Goal: Task Accomplishment & Management: Use online tool/utility

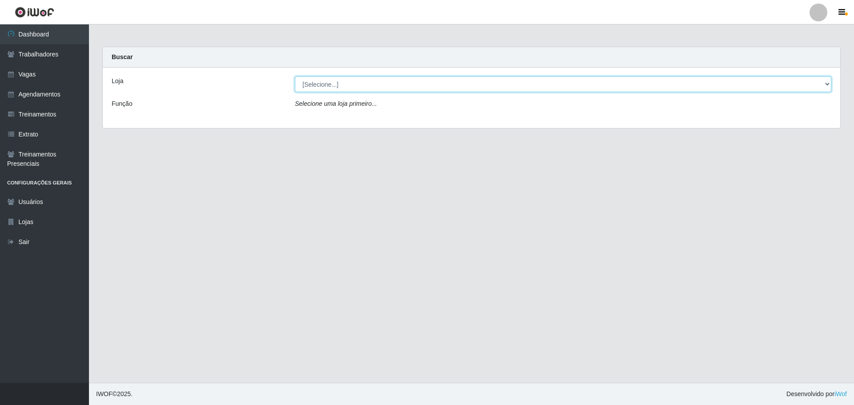
click at [451, 89] on select "[Selecione...] O ROSÁRIO ALIMENTOS" at bounding box center [563, 84] width 536 height 16
select select "349"
click at [295, 76] on select "[Selecione...] O ROSÁRIO ALIMENTOS" at bounding box center [563, 84] width 536 height 16
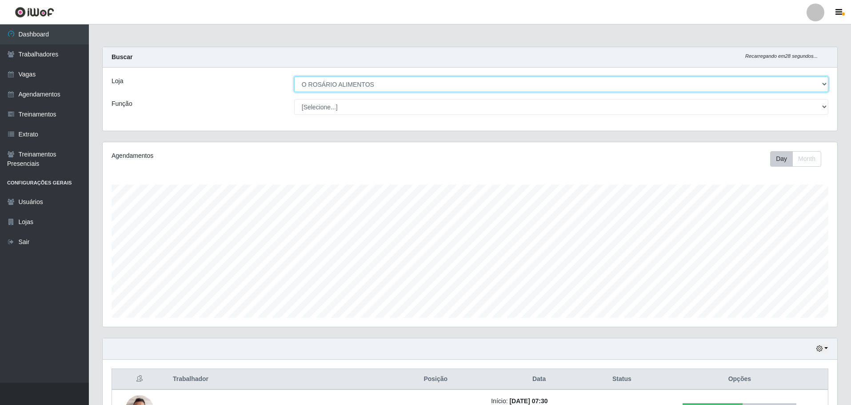
scroll to position [106, 0]
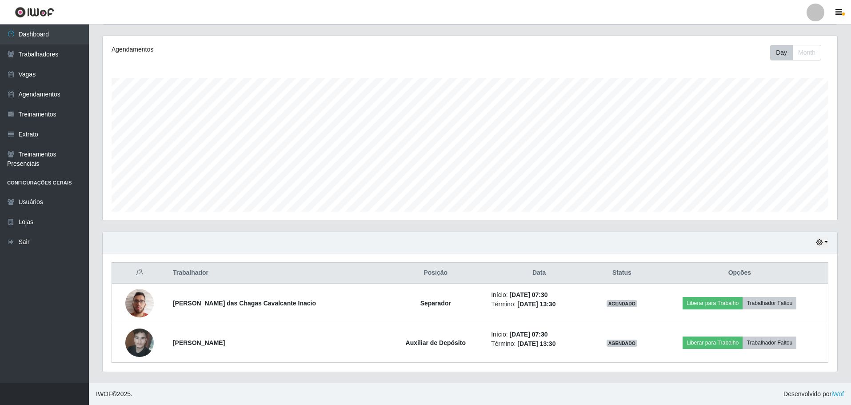
click at [611, 219] on div "Agendamentos Day Month 06/09 Agendamentos 6" at bounding box center [470, 128] width 735 height 185
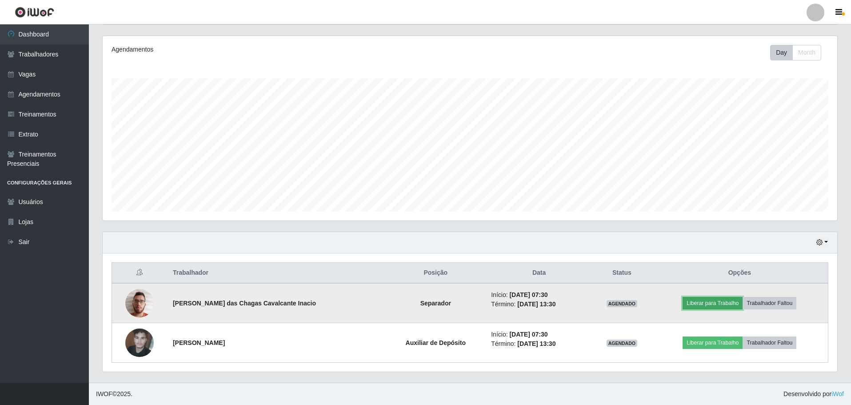
click at [696, 309] on button "Liberar para Trabalho" at bounding box center [713, 303] width 60 height 12
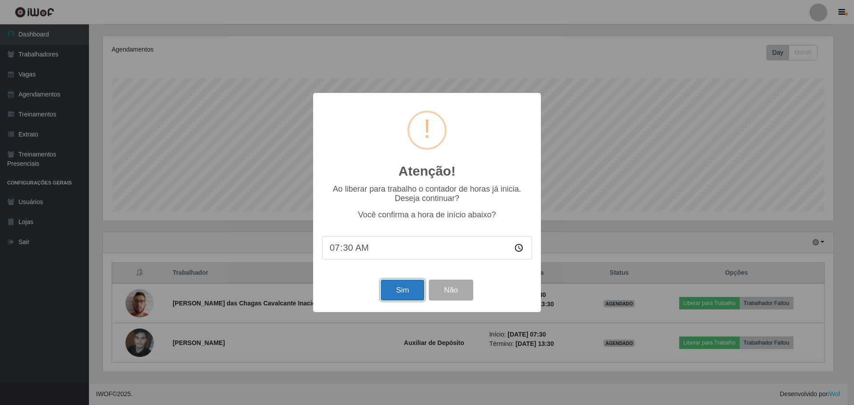
click at [414, 283] on button "Sim" at bounding box center [402, 290] width 43 height 21
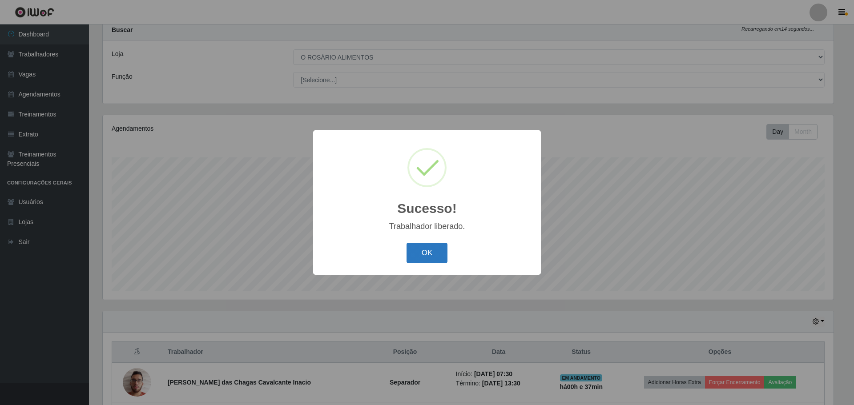
click at [419, 255] on button "OK" at bounding box center [426, 253] width 41 height 21
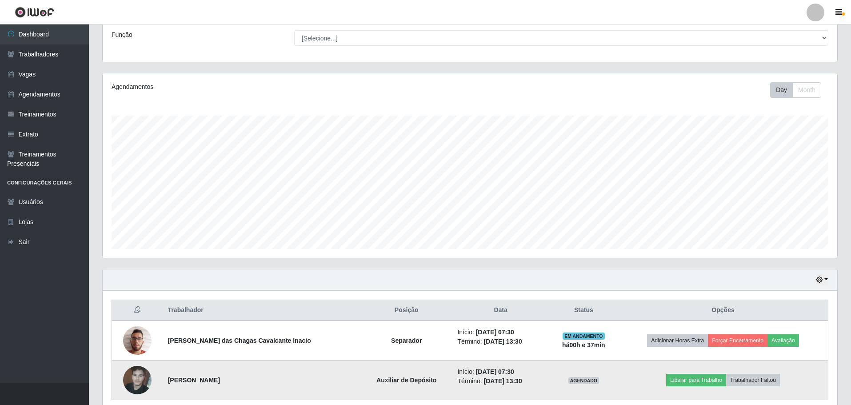
scroll to position [106, 0]
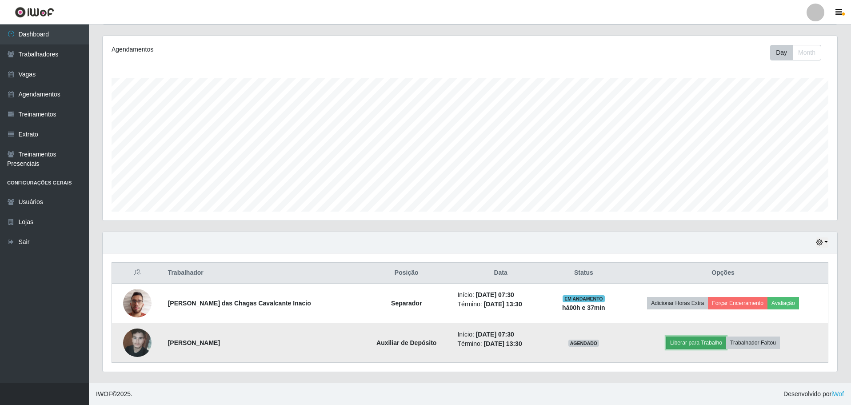
click at [709, 346] on button "Liberar para Trabalho" at bounding box center [697, 343] width 60 height 12
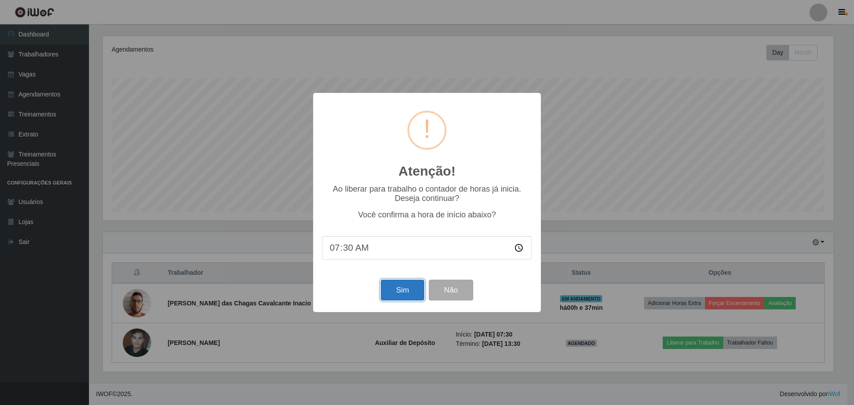
click at [404, 292] on button "Sim" at bounding box center [402, 290] width 43 height 21
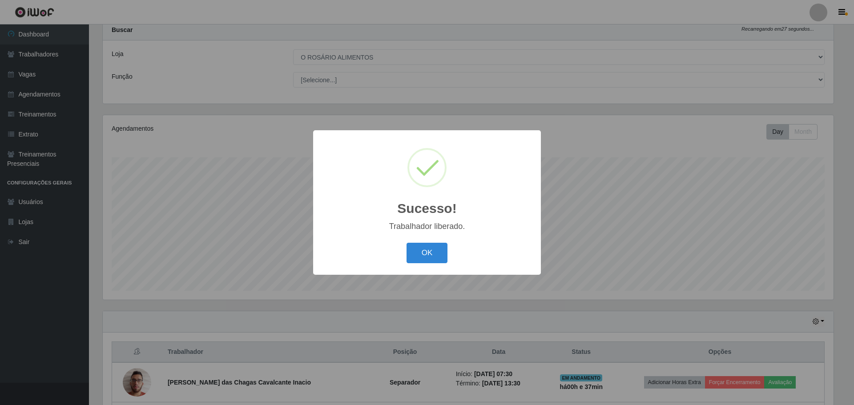
click at [406, 243] on button "OK" at bounding box center [426, 253] width 41 height 21
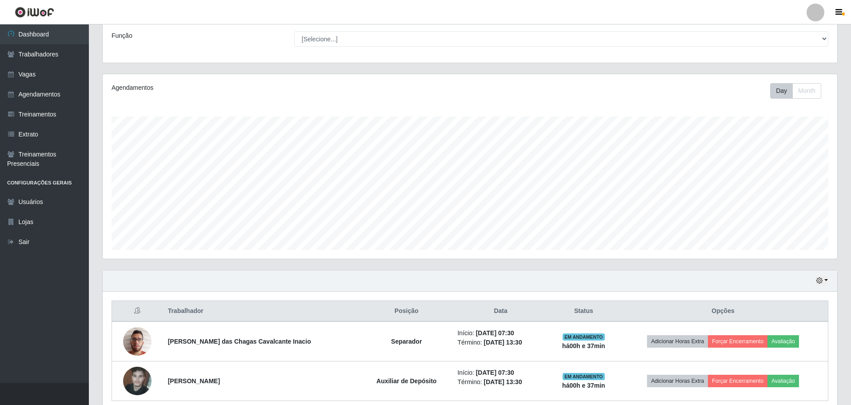
scroll to position [106, 0]
